Goal: Check status: Check status

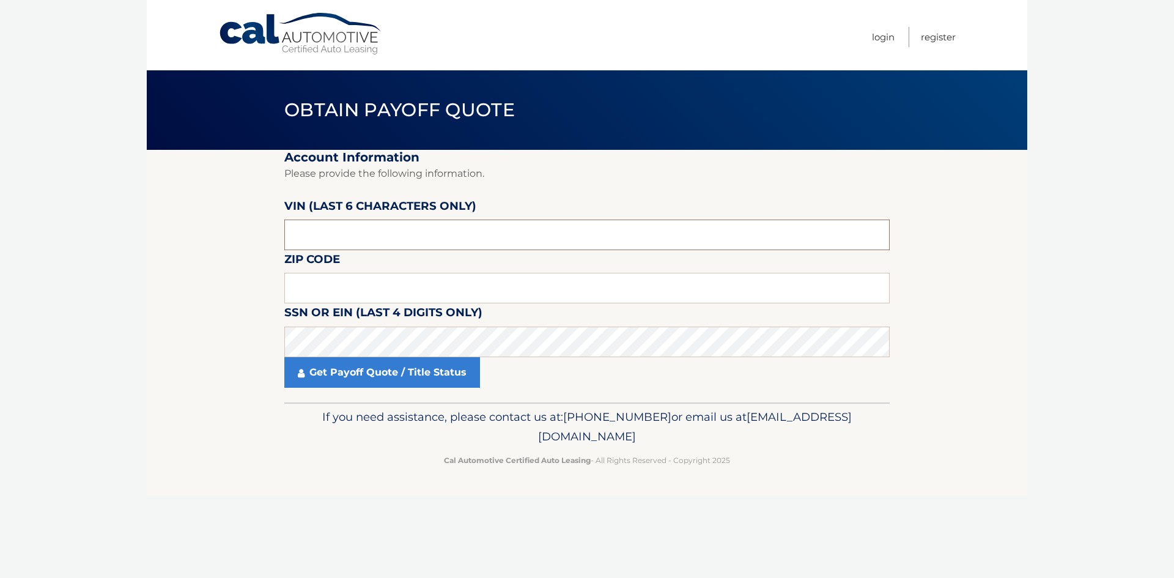
click at [373, 240] on input "text" at bounding box center [586, 234] width 605 height 31
type input "657414"
click at [305, 279] on input "text" at bounding box center [586, 288] width 605 height 31
type input "07721"
click at [209, 289] on section "Account Information Please provide the following information. [PERSON_NAME] (la…" at bounding box center [587, 276] width 880 height 252
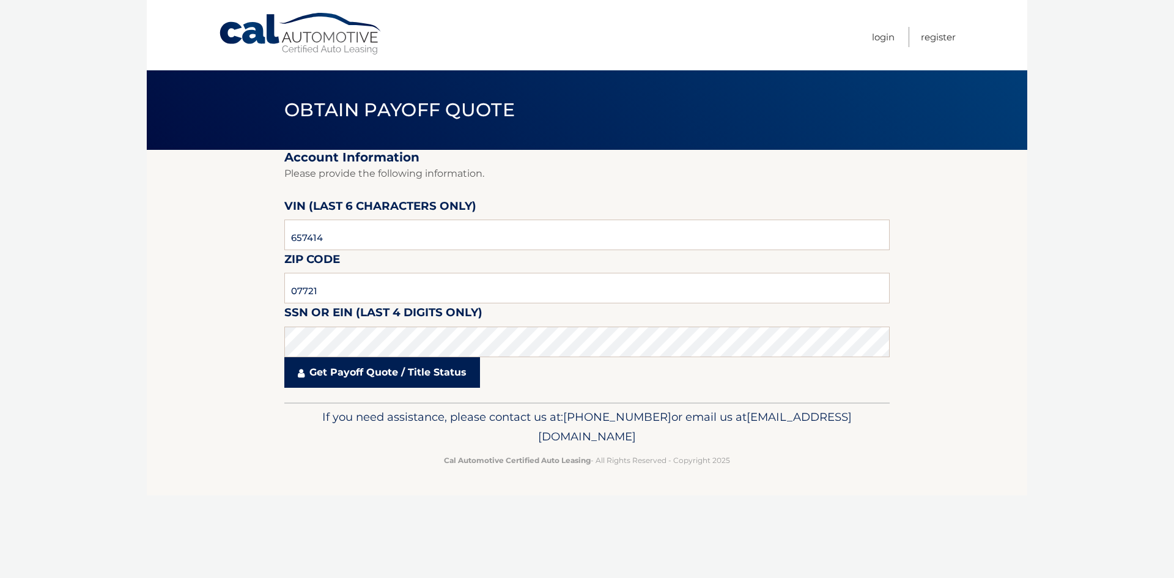
click at [357, 372] on link "Get Payoff Quote / Title Status" at bounding box center [382, 372] width 196 height 31
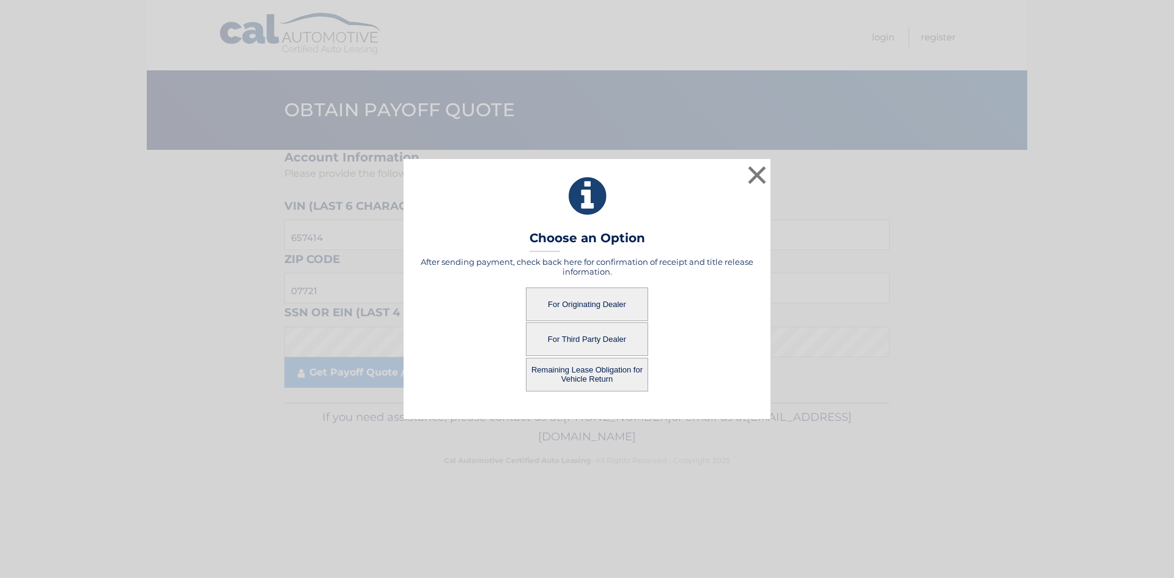
click at [617, 296] on button "For Originating Dealer" at bounding box center [587, 304] width 122 height 34
click at [576, 300] on button "For Originating Dealer" at bounding box center [587, 304] width 122 height 34
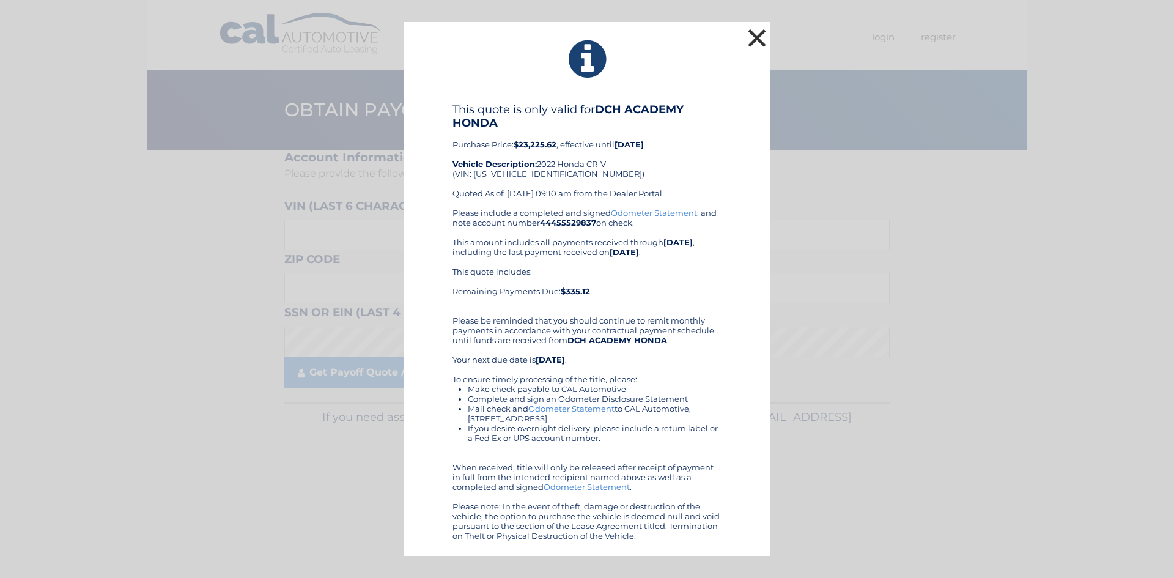
drag, startPoint x: 751, startPoint y: 35, endPoint x: 754, endPoint y: 51, distance: 15.6
click at [752, 39] on button "×" at bounding box center [756, 38] width 24 height 24
